Goal: Check status: Check status

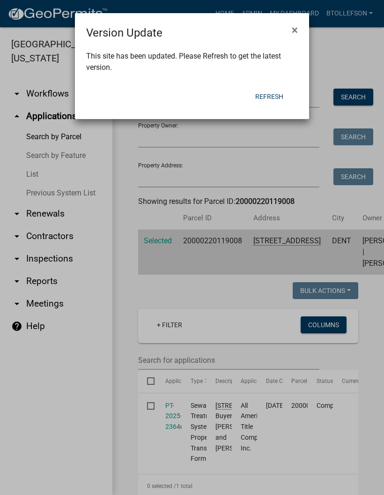
click at [256, 104] on button "Refresh" at bounding box center [269, 96] width 43 height 17
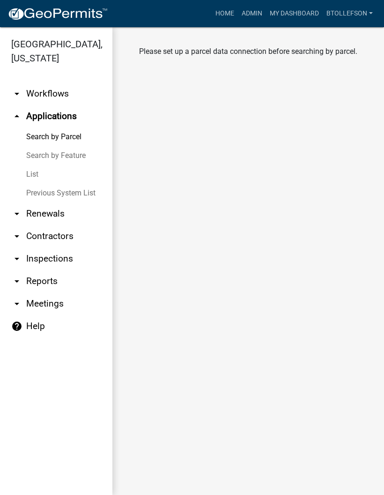
click at [40, 135] on link "Search by Parcel" at bounding box center [56, 136] width 112 height 19
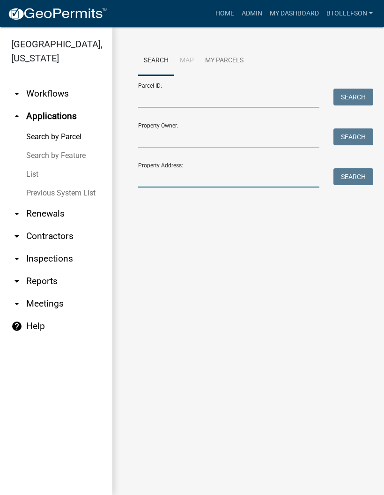
click at [160, 176] on input "Property Address:" at bounding box center [228, 177] width 181 height 19
type input "63537"
click at [352, 176] on button "Search" at bounding box center [353, 176] width 40 height 17
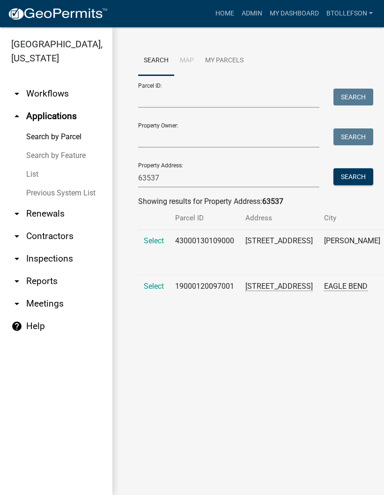
click at [144, 290] on span "Select" at bounding box center [154, 285] width 20 height 9
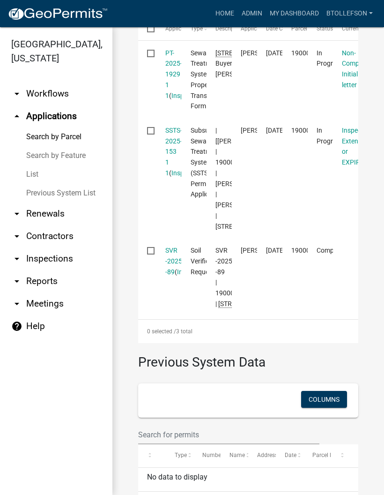
scroll to position [358, 0]
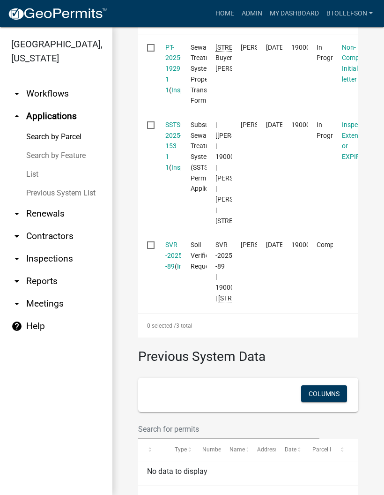
click at [170, 171] on link "SSTS-2025-153 1 1" at bounding box center [173, 146] width 17 height 50
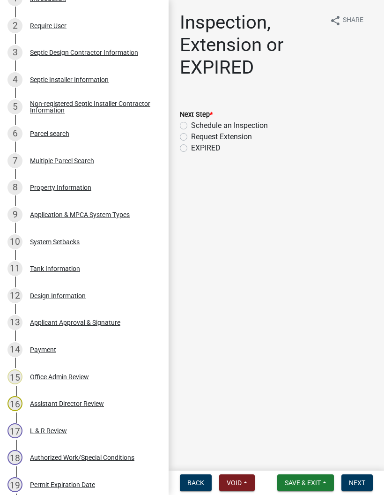
scroll to position [218, 0]
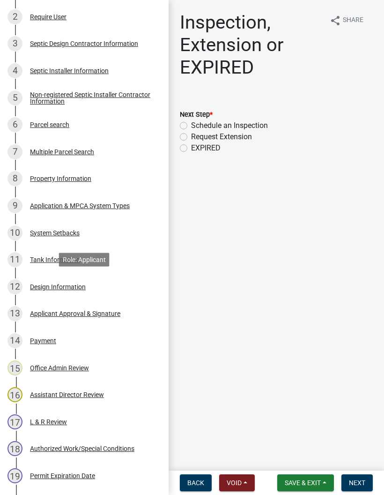
click at [45, 287] on div "Design Information" at bounding box center [58, 286] width 56 height 7
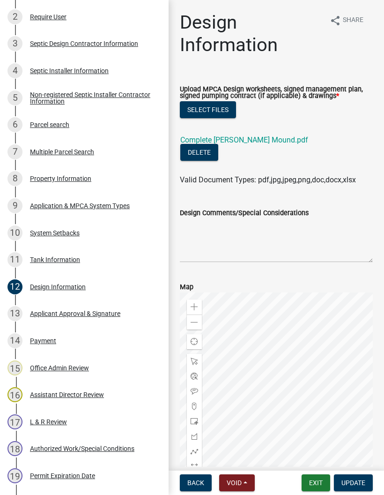
click at [245, 142] on link "Complete Desig Smith Mound.pdf" at bounding box center [244, 139] width 128 height 9
